Goal: Navigation & Orientation: Find specific page/section

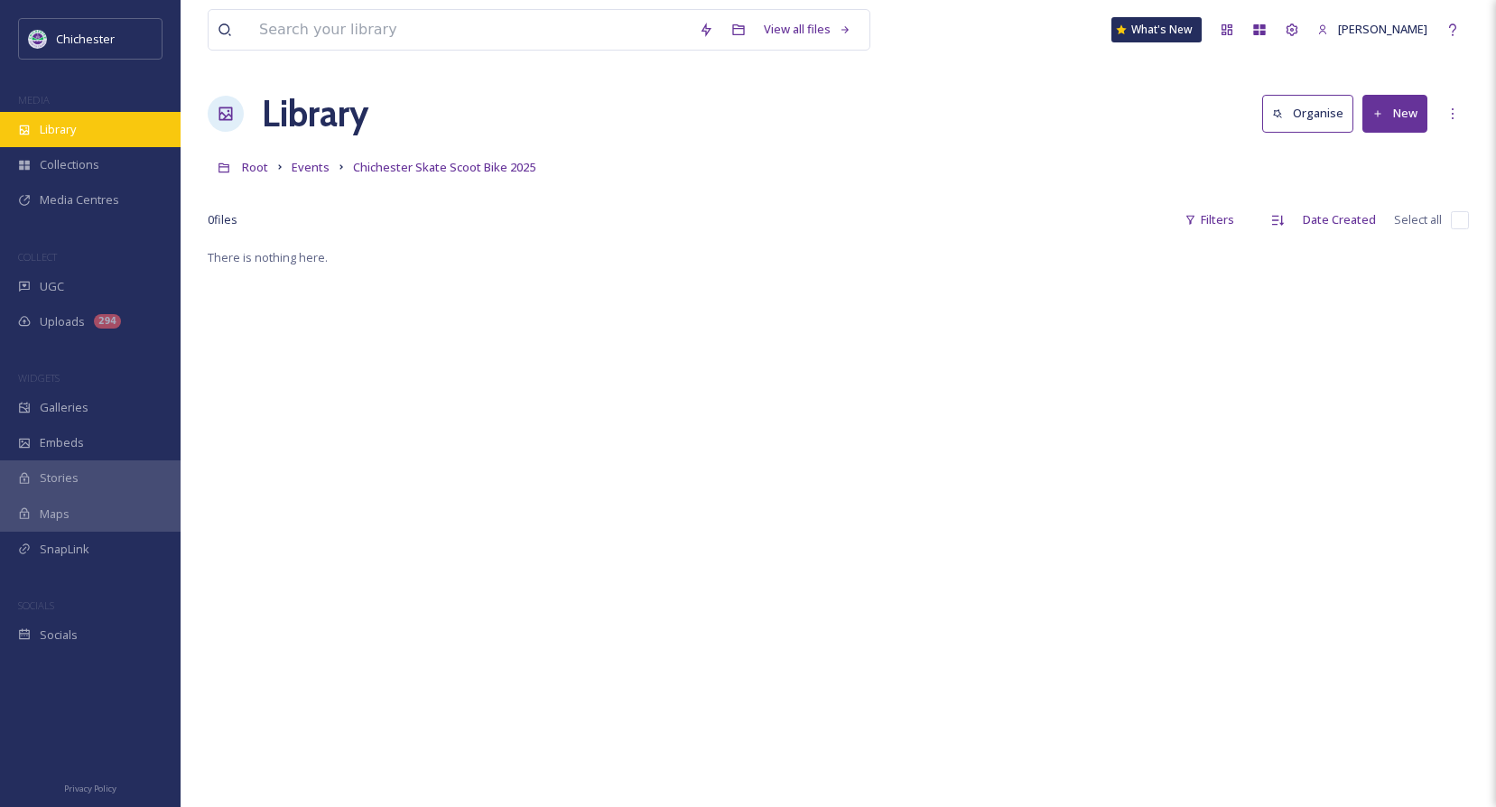
click at [56, 127] on span "Library" at bounding box center [58, 129] width 36 height 17
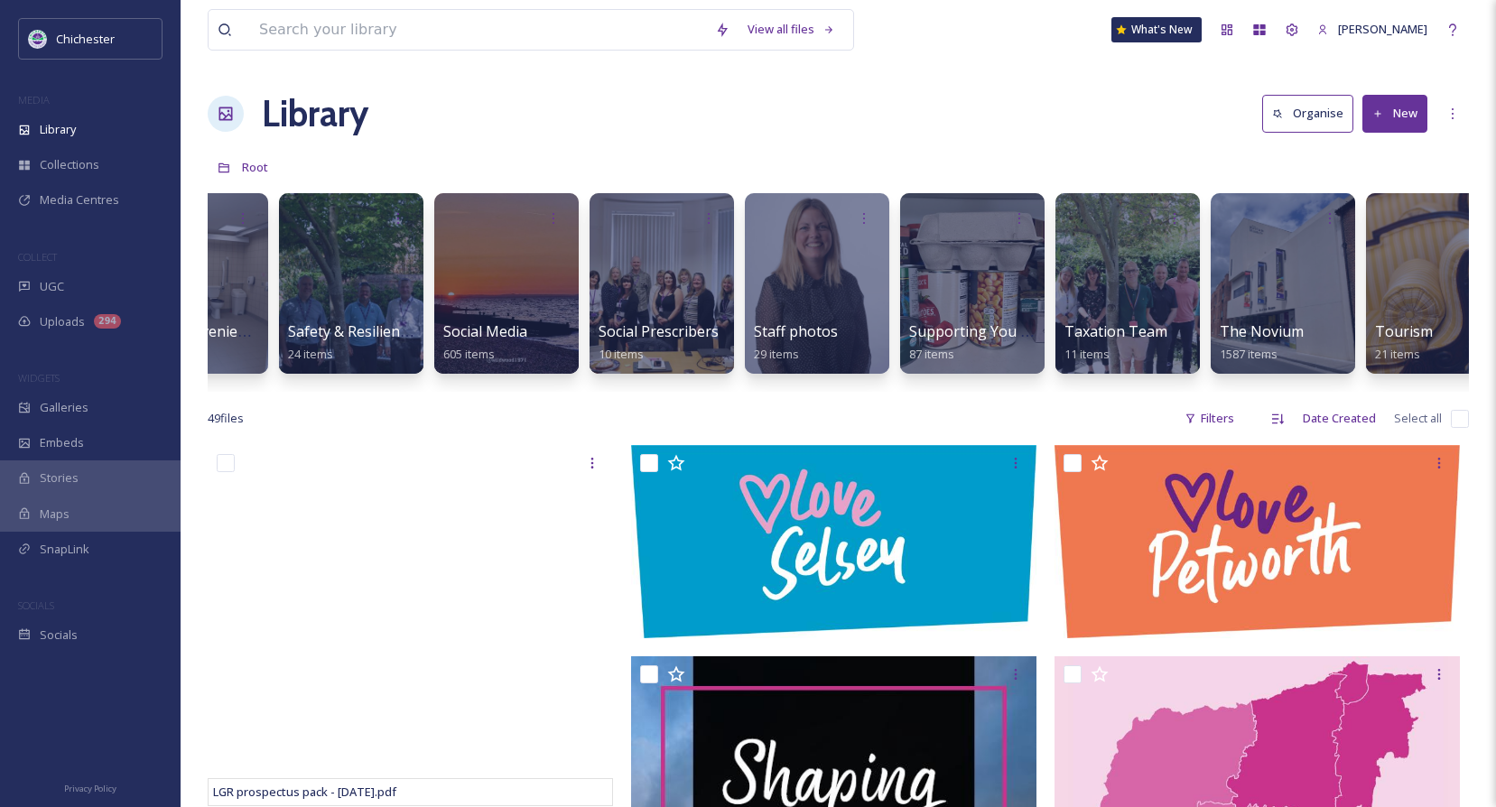
scroll to position [0, 6778]
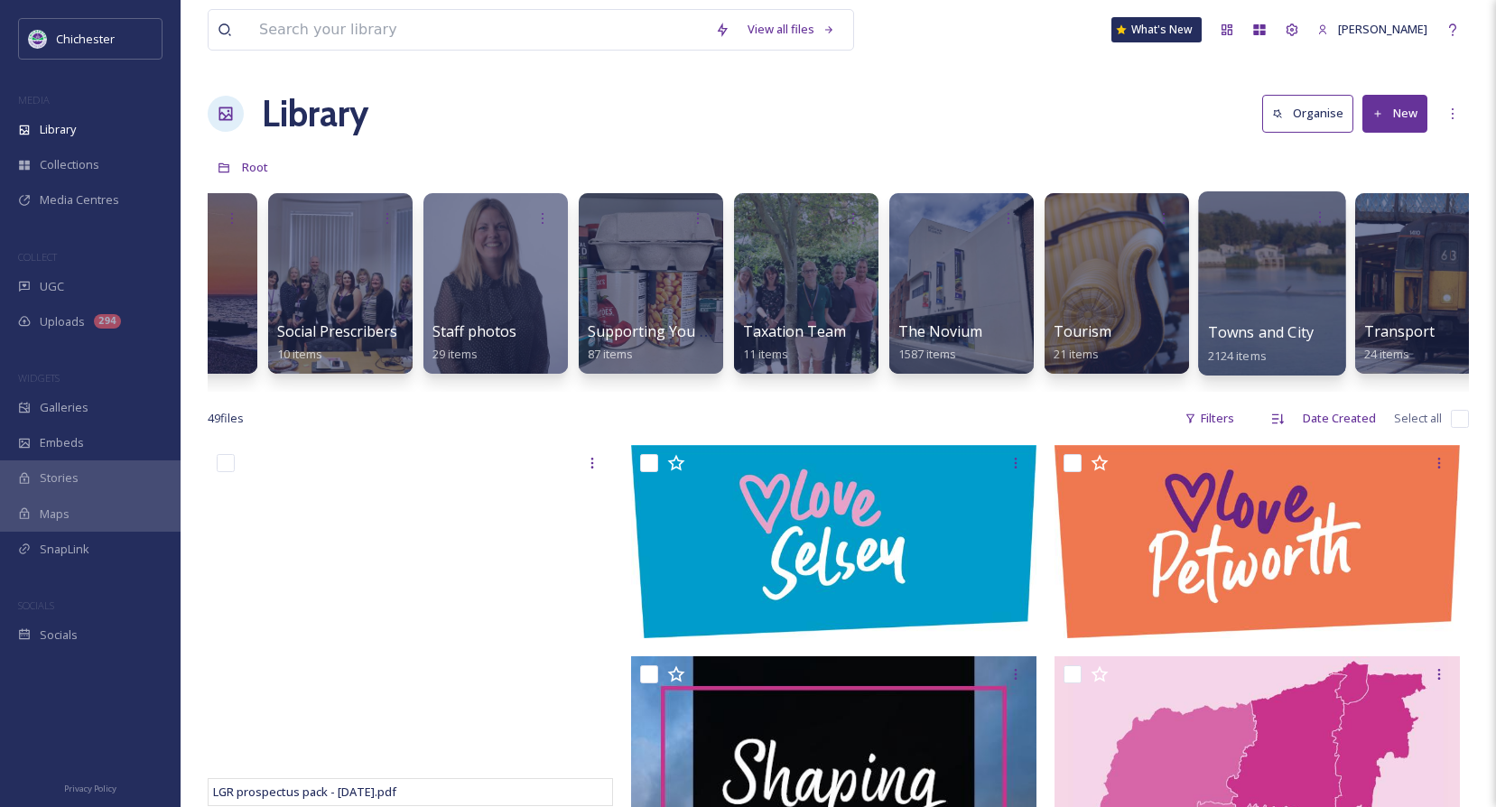
click at [1302, 323] on span "Towns and City" at bounding box center [1261, 332] width 106 height 20
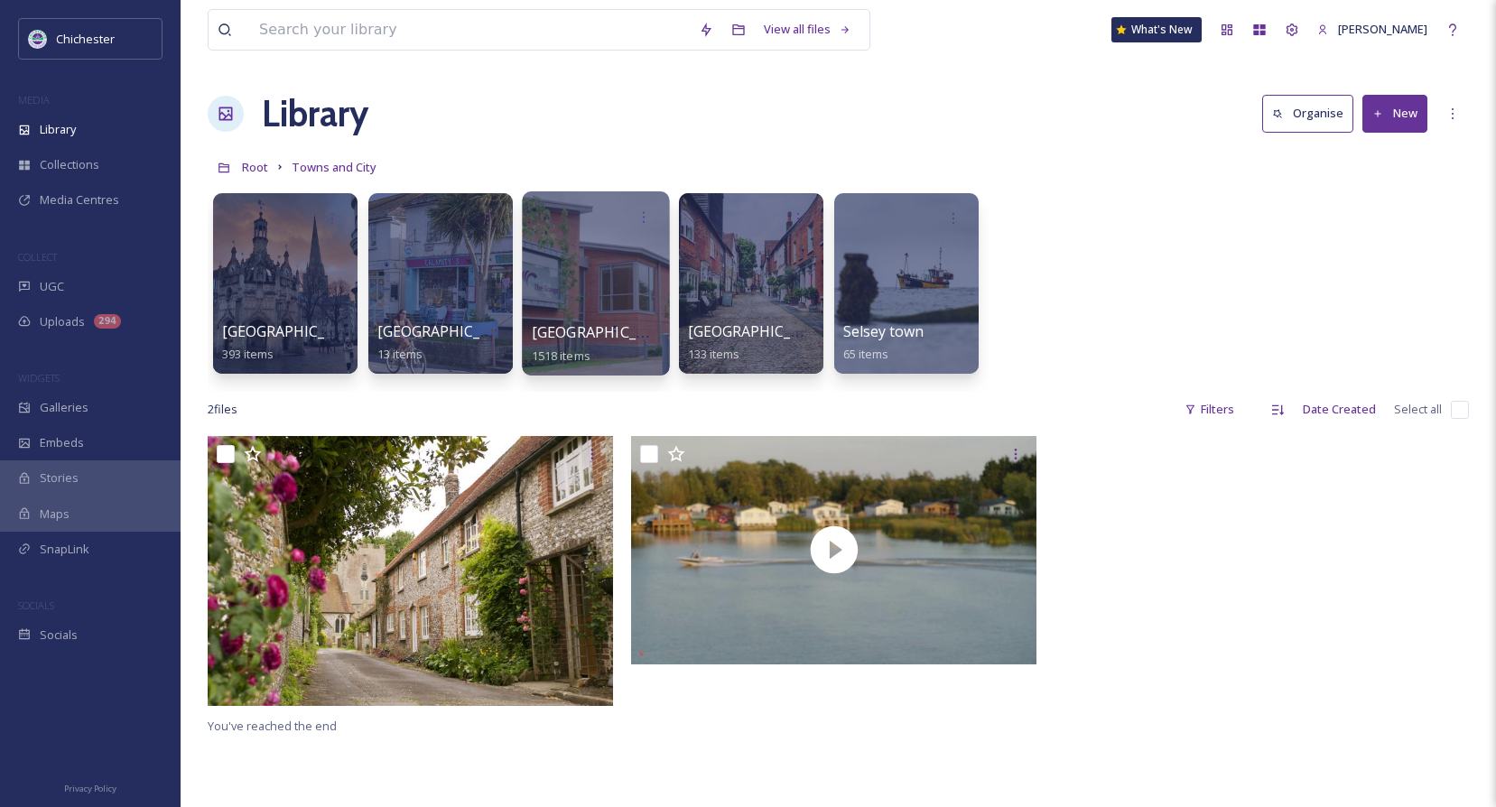
click at [558, 321] on div at bounding box center [595, 283] width 147 height 184
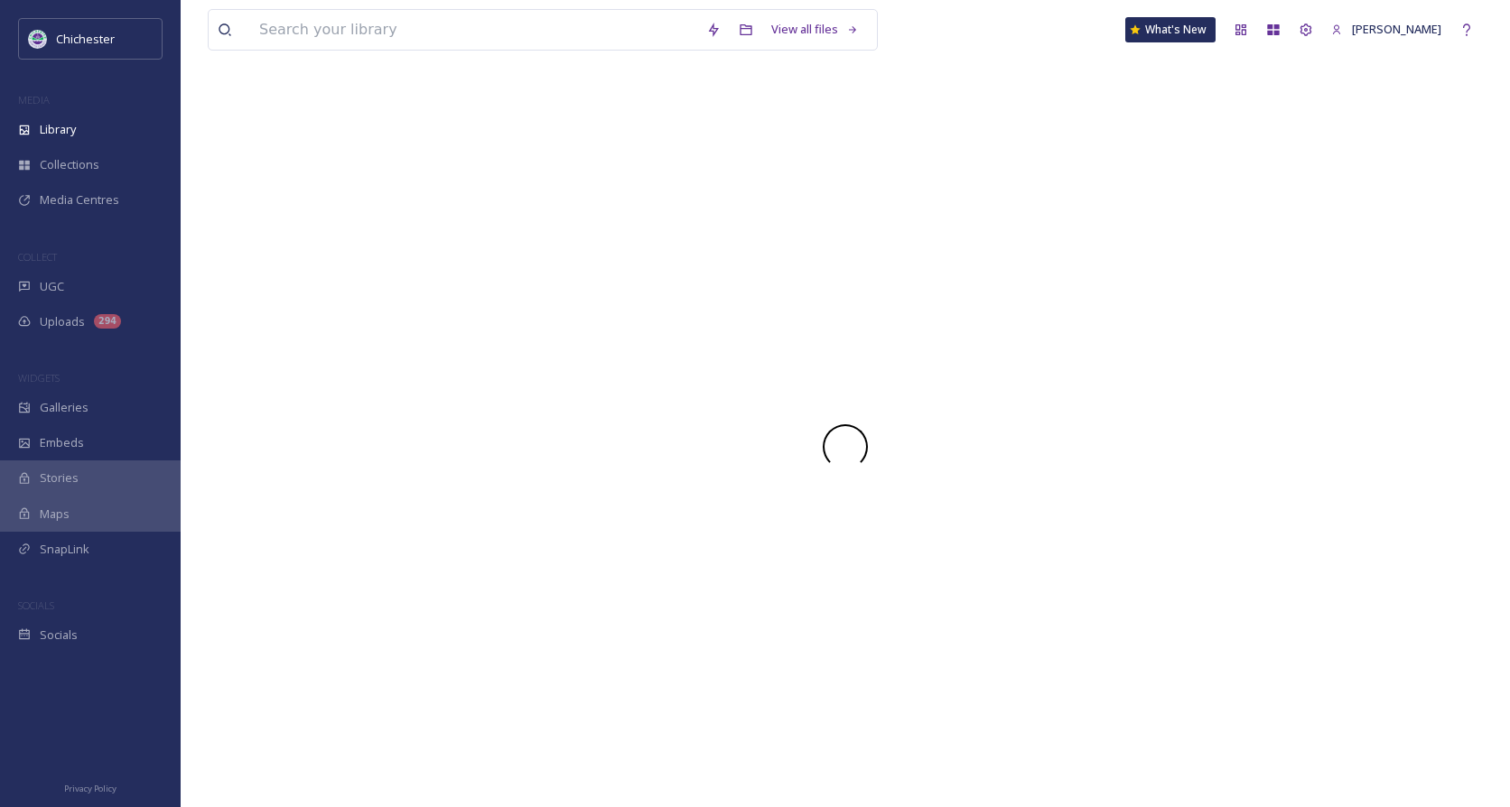
click at [558, 321] on div at bounding box center [845, 447] width 1275 height 720
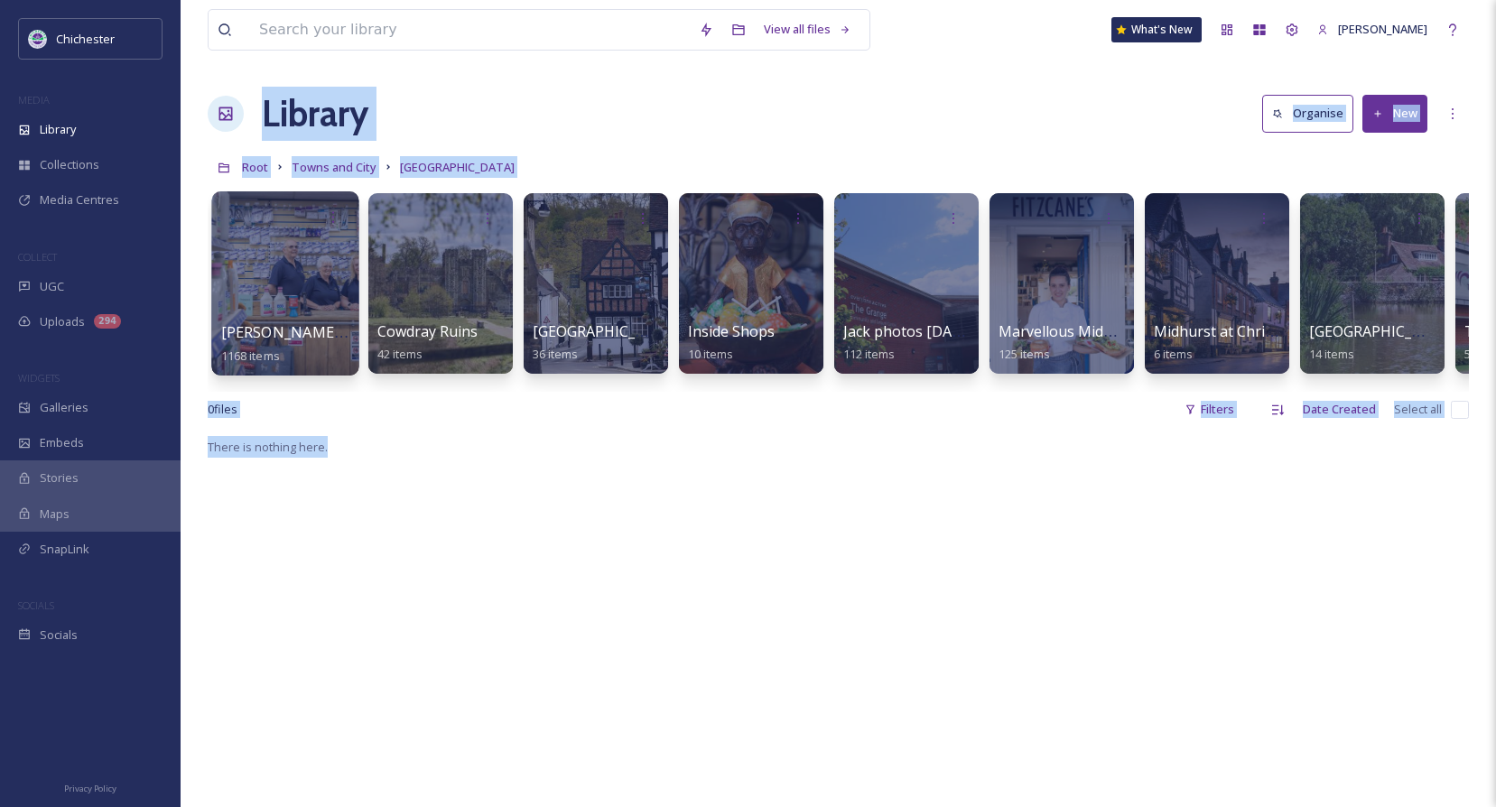
click at [321, 304] on div at bounding box center [284, 283] width 147 height 184
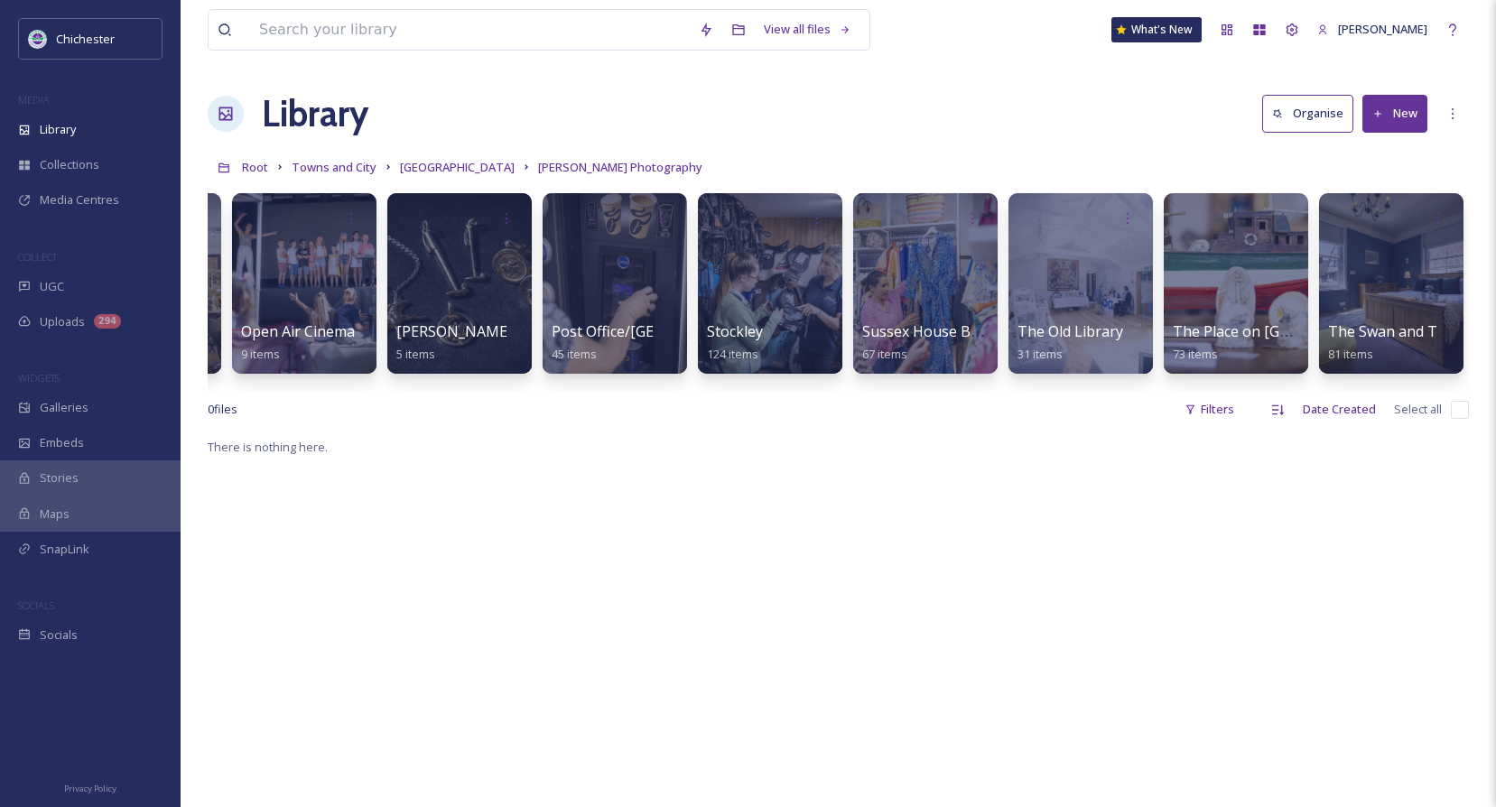
scroll to position [0, 2191]
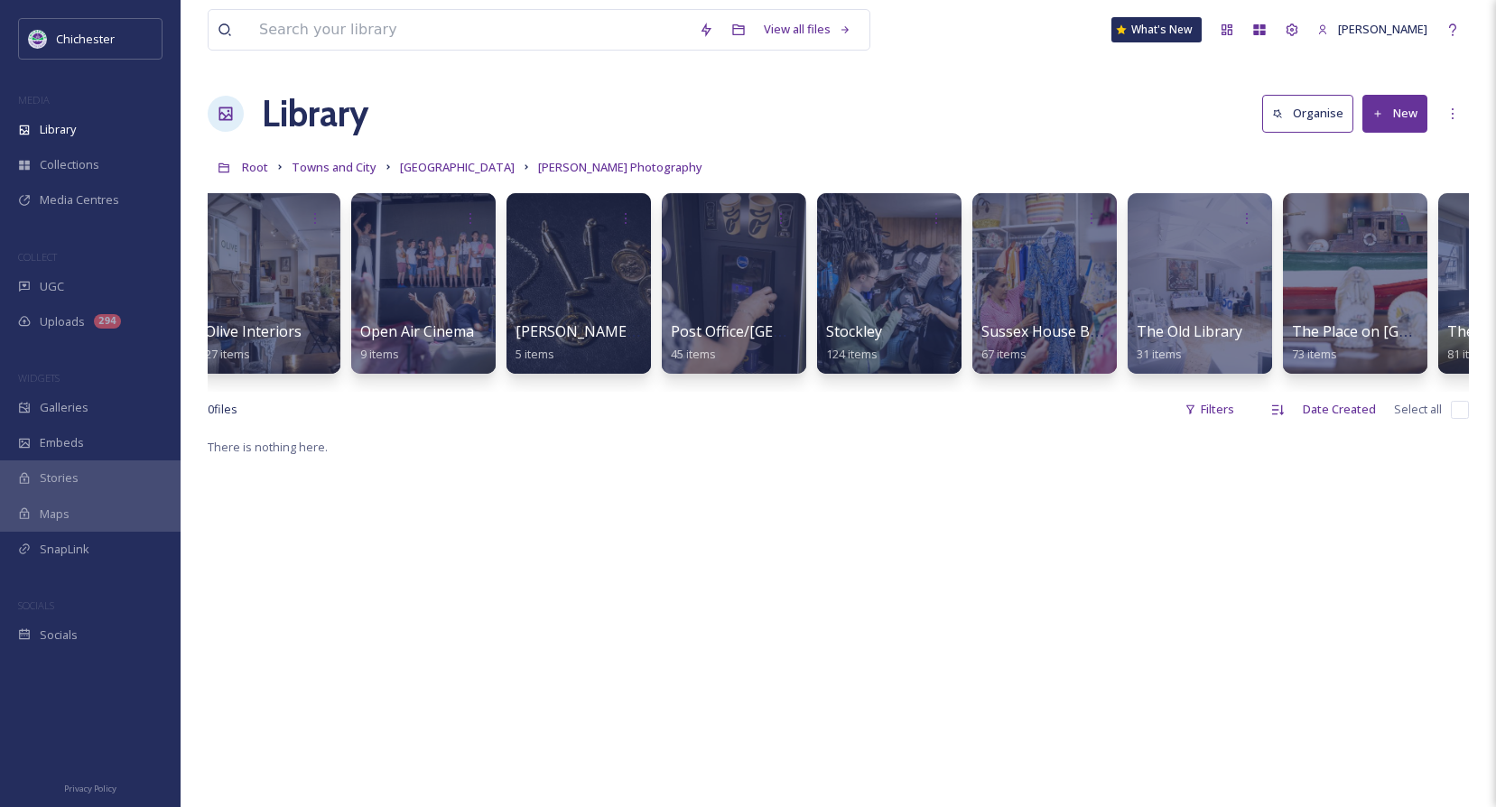
drag, startPoint x: 1212, startPoint y: 460, endPoint x: 1192, endPoint y: 460, distance: 19.9
drag, startPoint x: 1192, startPoint y: 460, endPoint x: 1093, endPoint y: 460, distance: 98.4
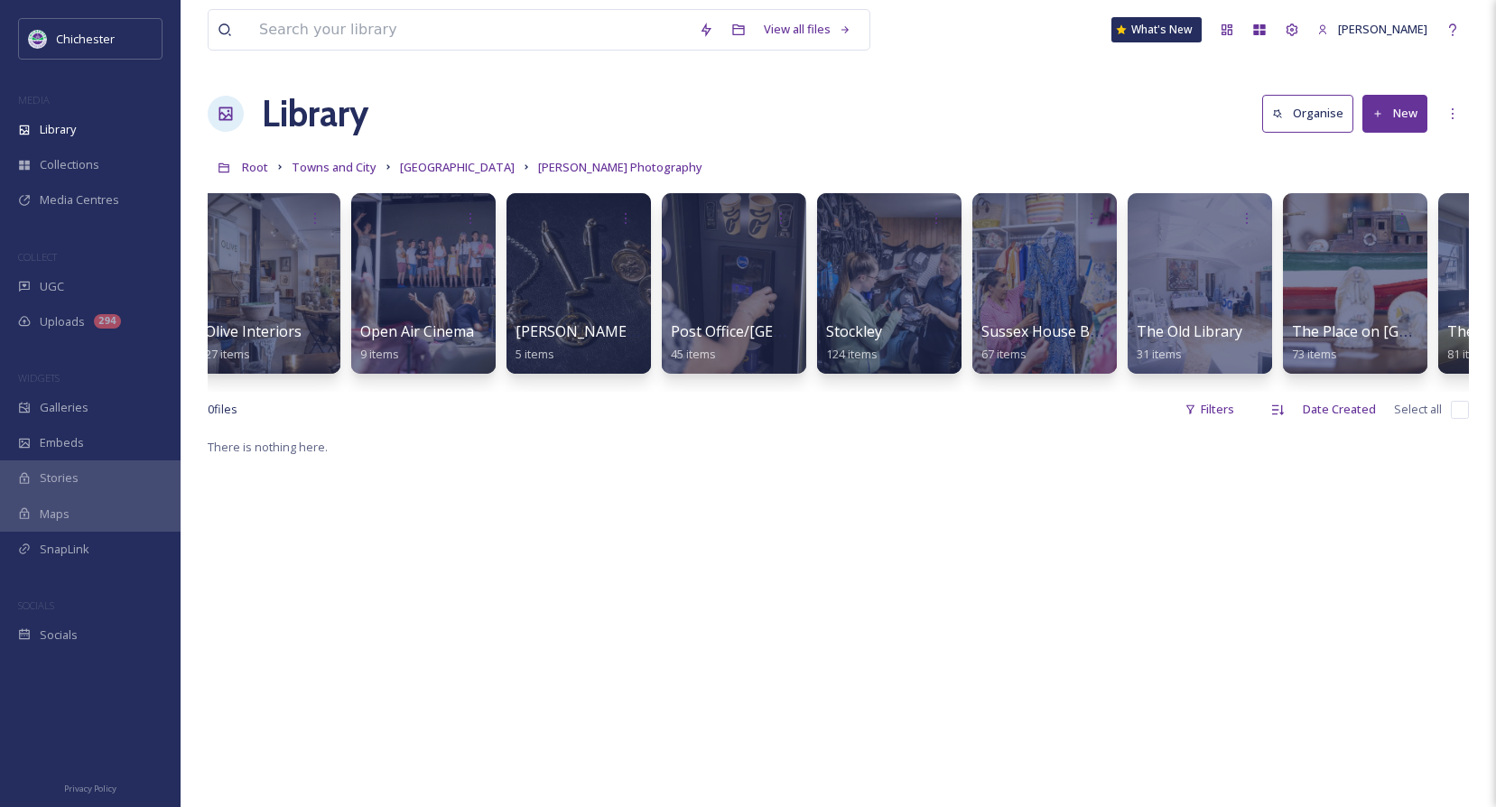
drag, startPoint x: 837, startPoint y: 415, endPoint x: 760, endPoint y: 414, distance: 76.7
click at [760, 414] on div "0 file s Filters Date Created Select all" at bounding box center [838, 409] width 1261 height 35
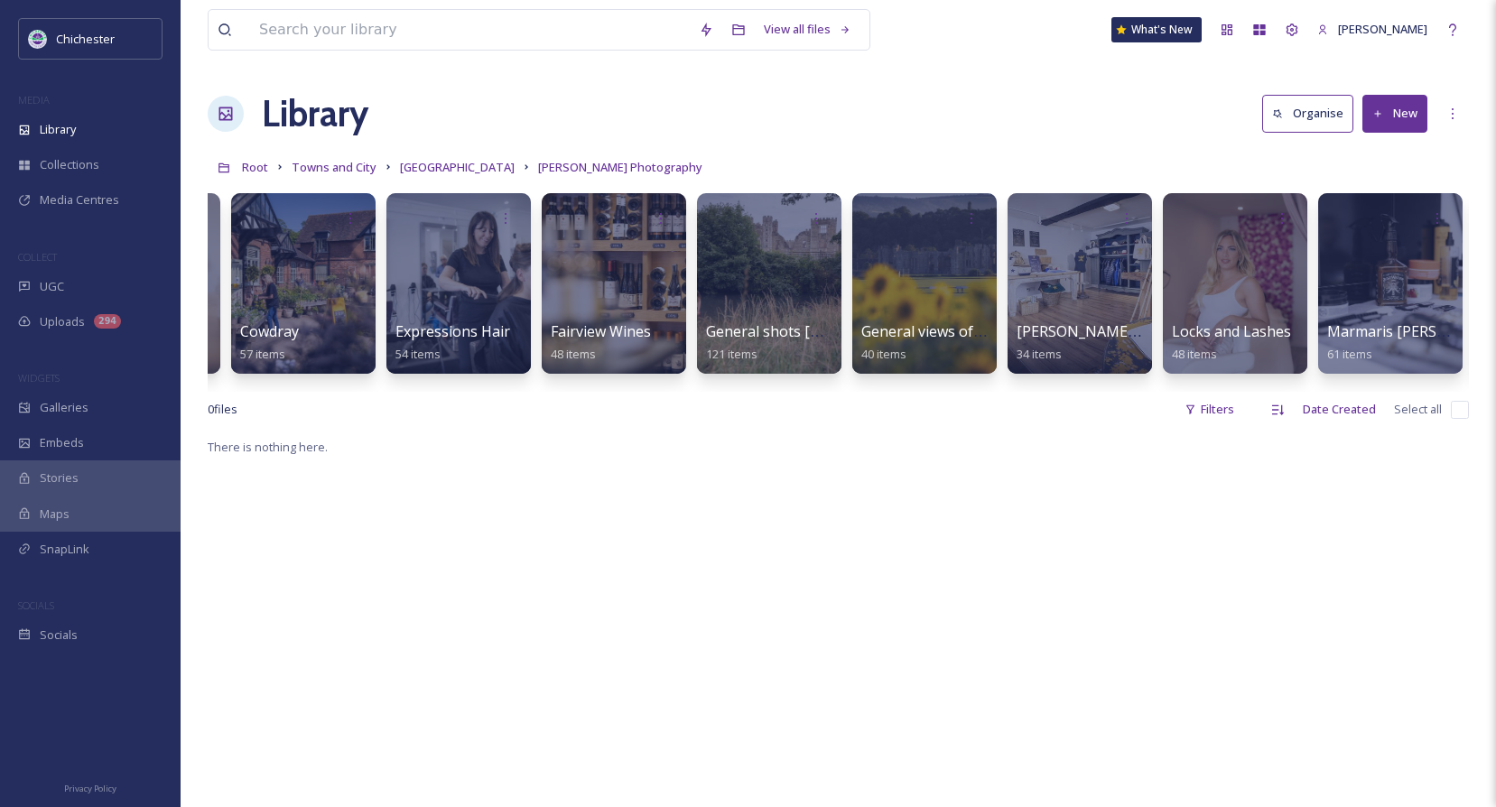
scroll to position [0, 595]
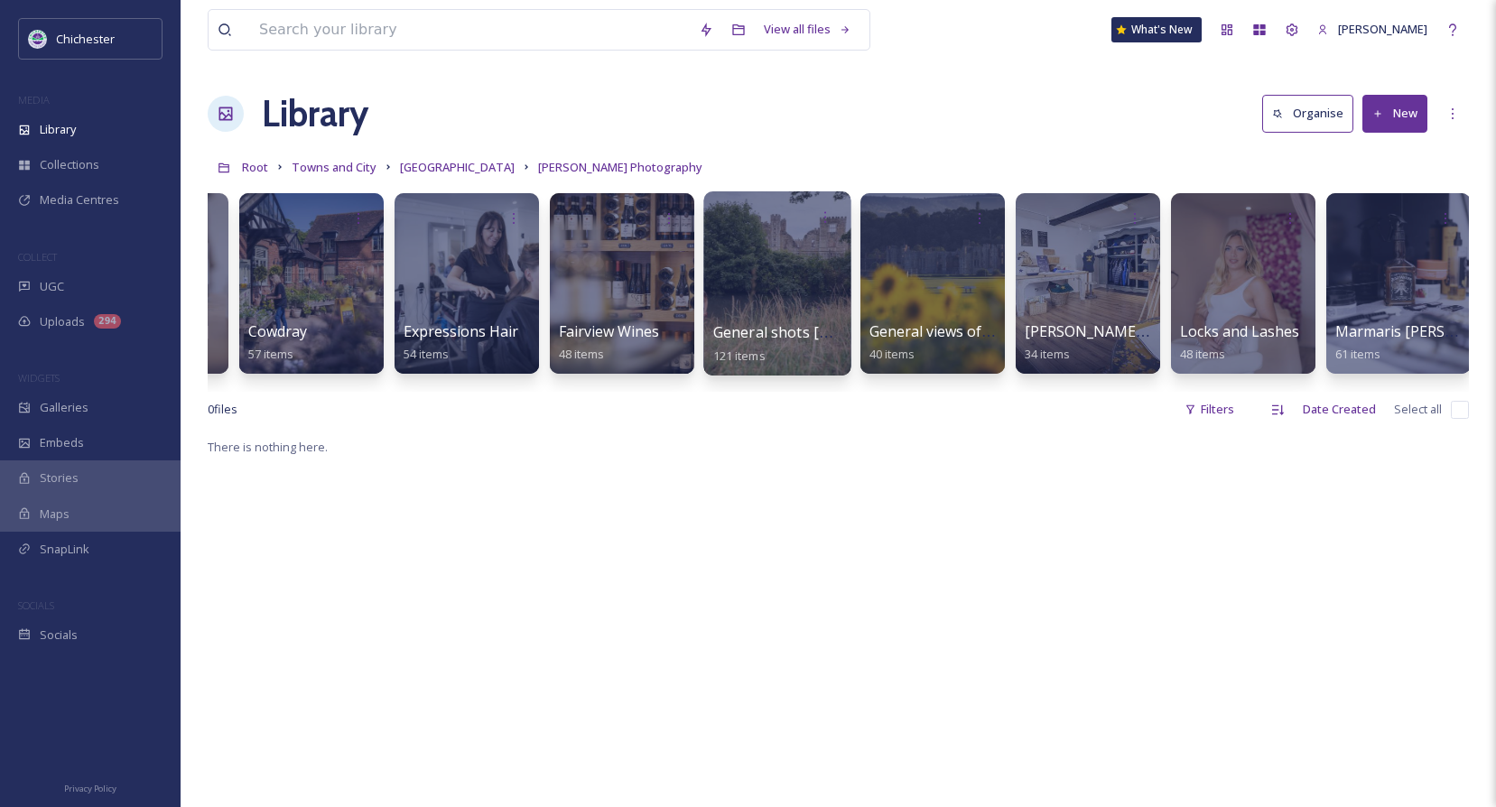
click at [778, 302] on div at bounding box center [776, 283] width 147 height 184
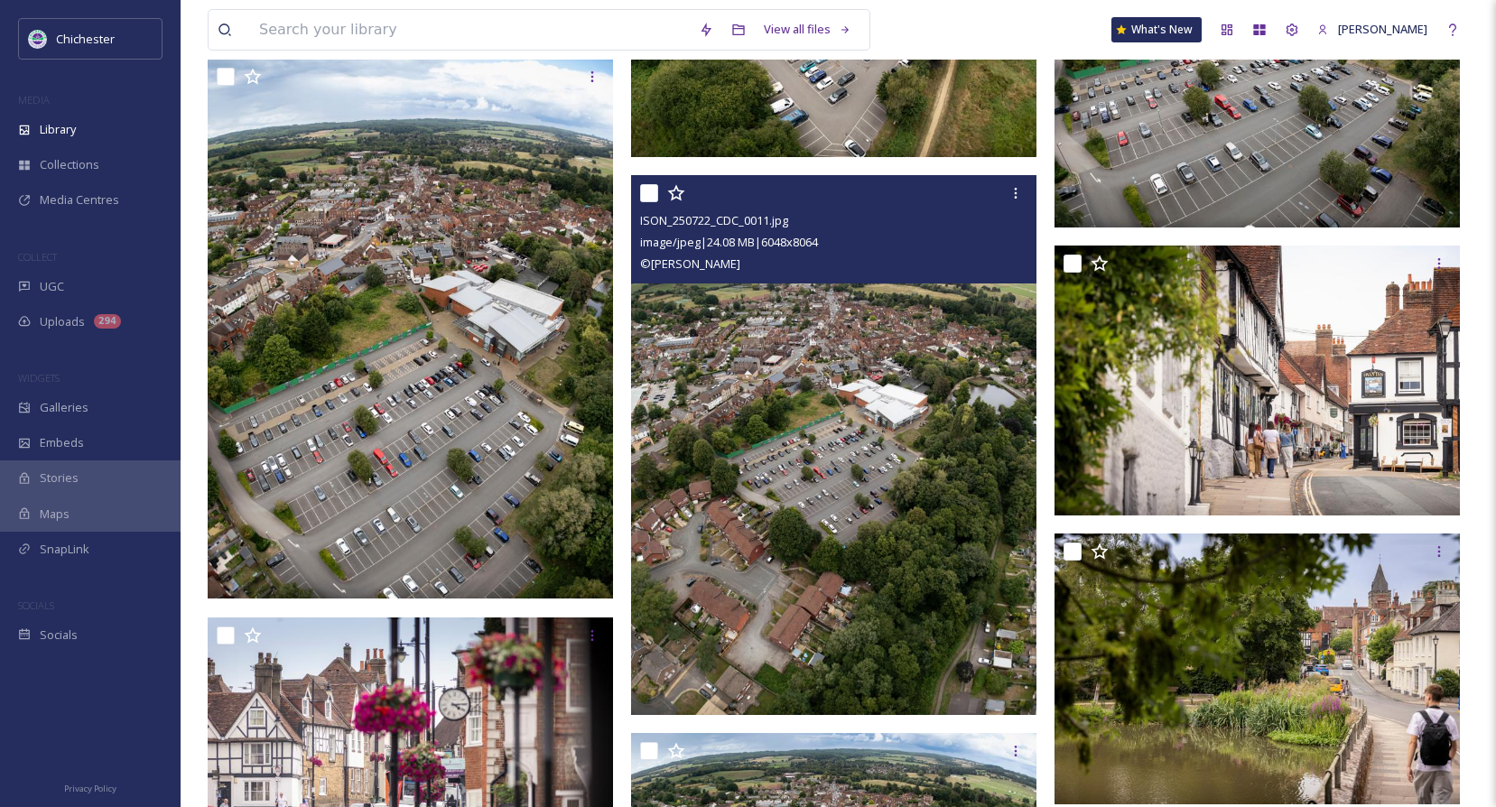
scroll to position [11286, 0]
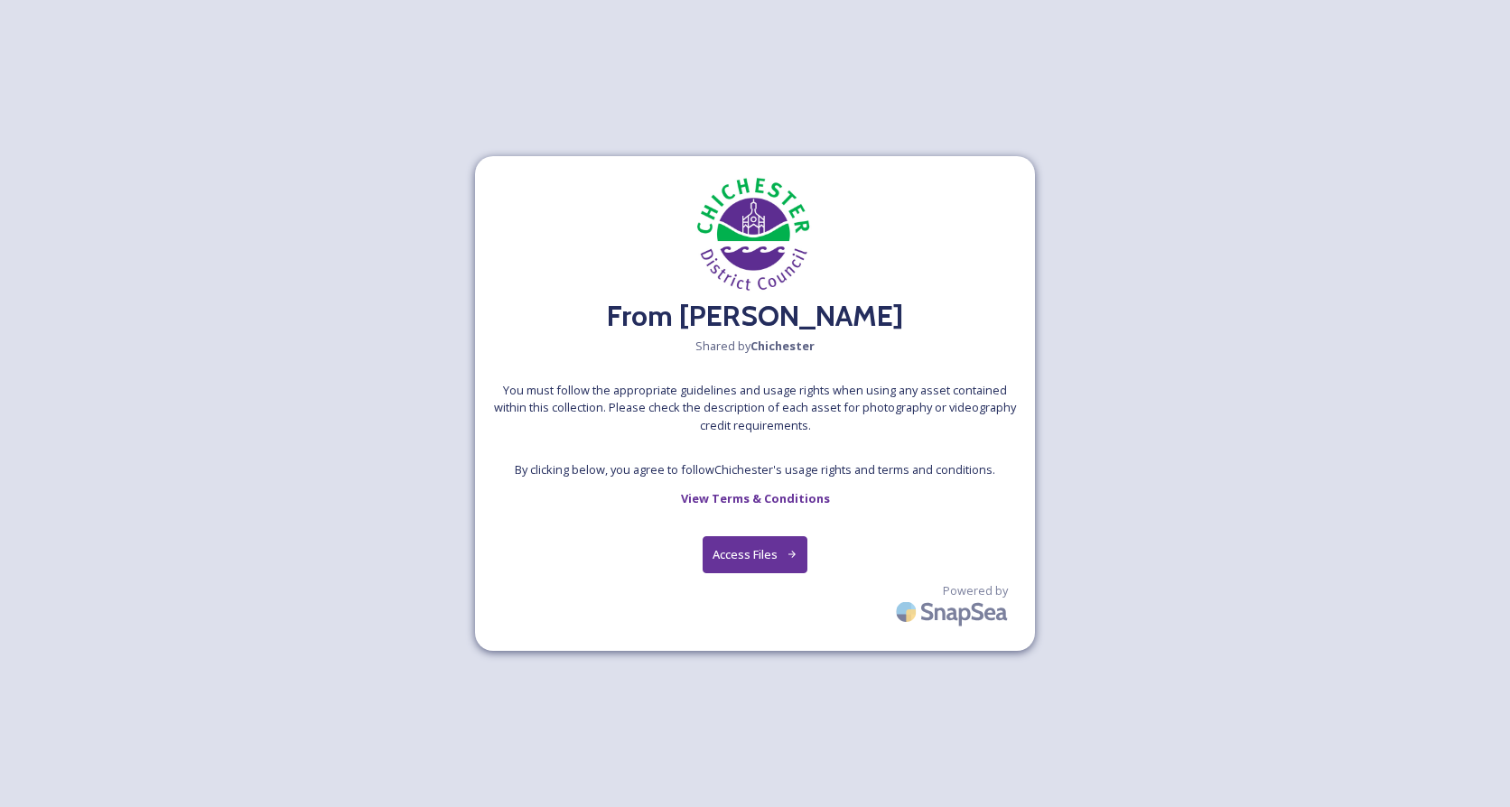
click at [748, 562] on button "Access Files" at bounding box center [755, 554] width 106 height 37
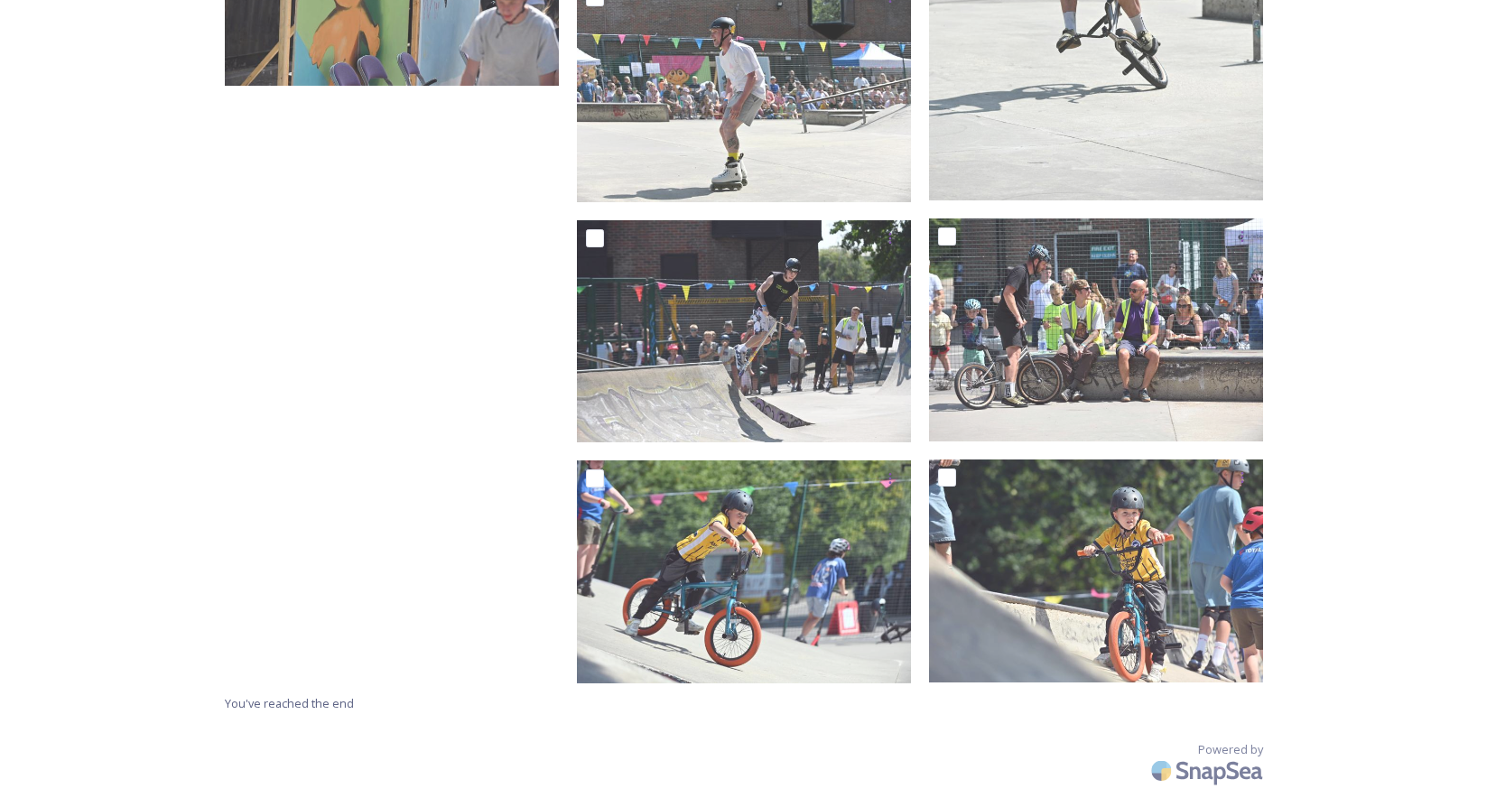
scroll to position [10843, 0]
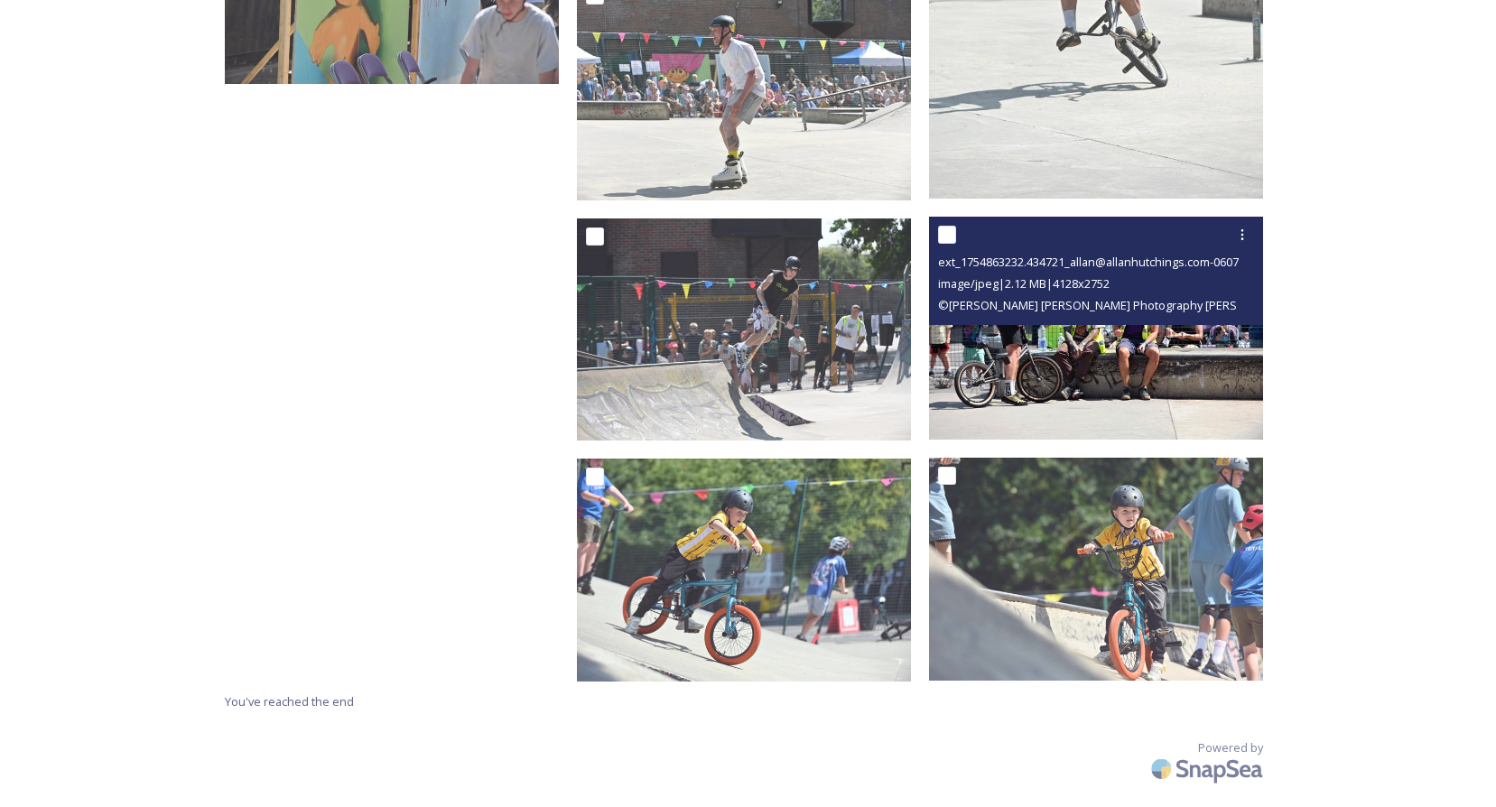
click at [1105, 363] on img at bounding box center [1096, 328] width 334 height 223
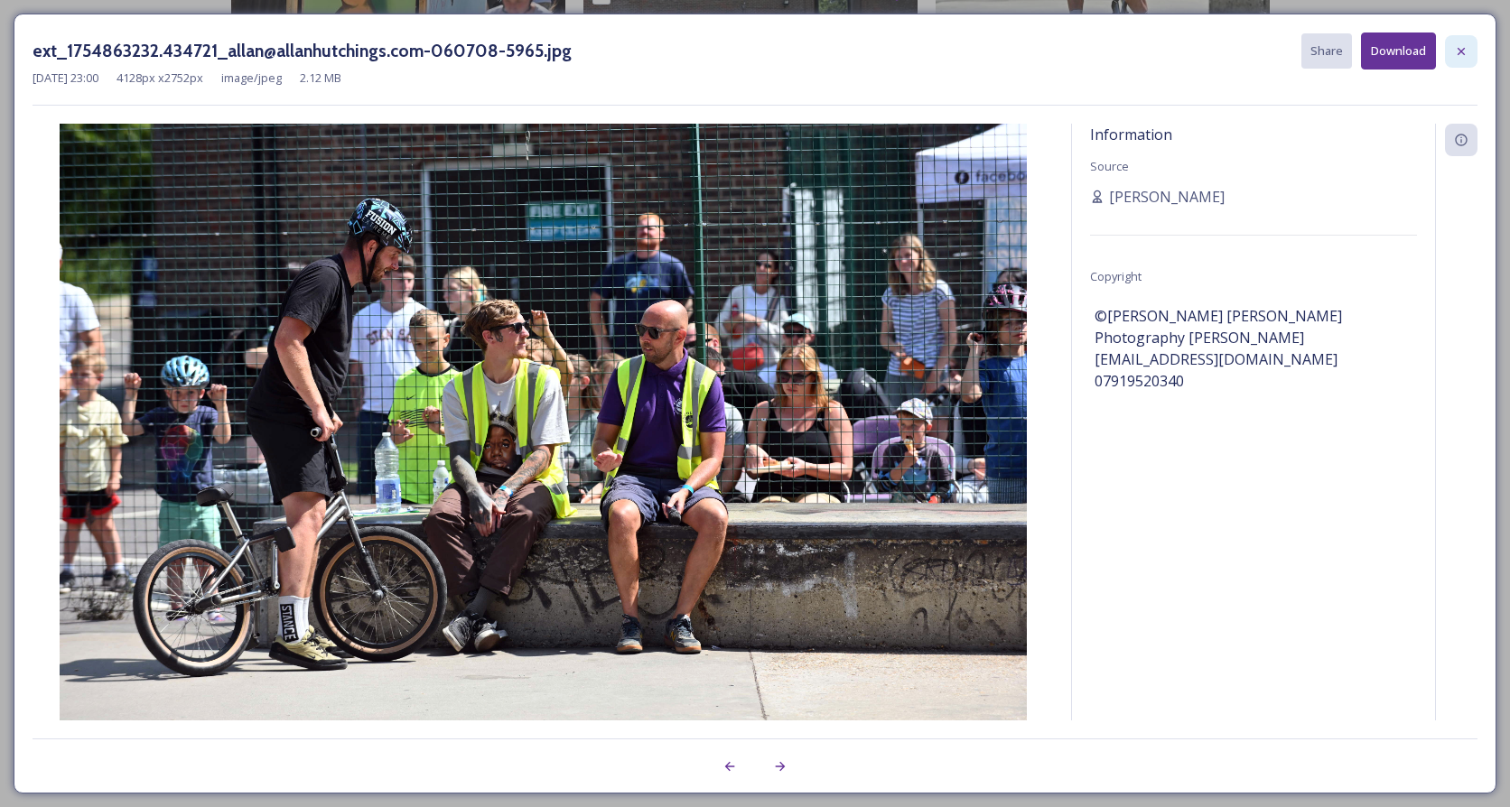
click at [1466, 50] on icon at bounding box center [1461, 51] width 14 height 14
